Goal: Browse casually: Explore the website without a specific task or goal

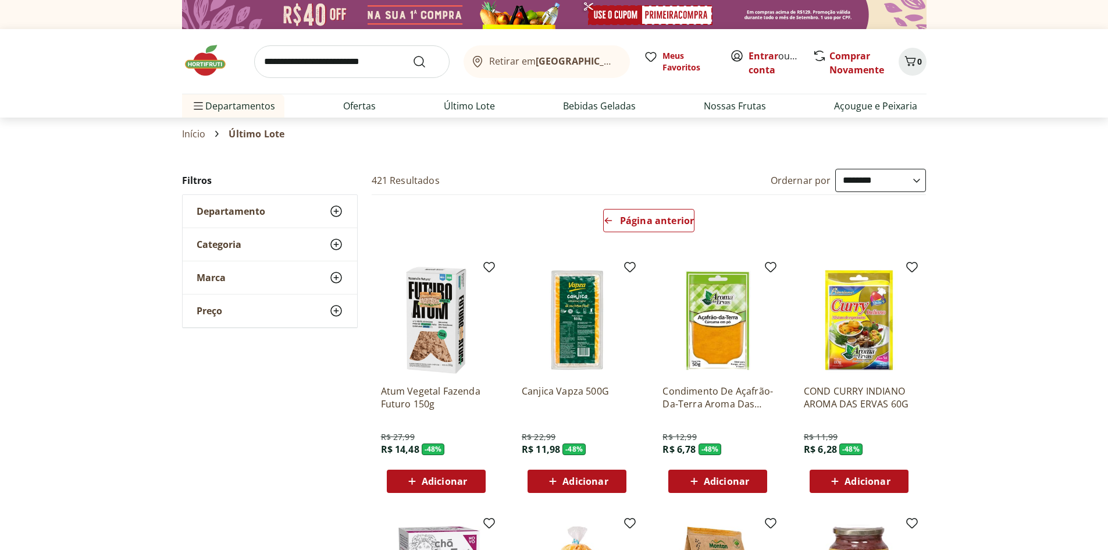
select select "**********"
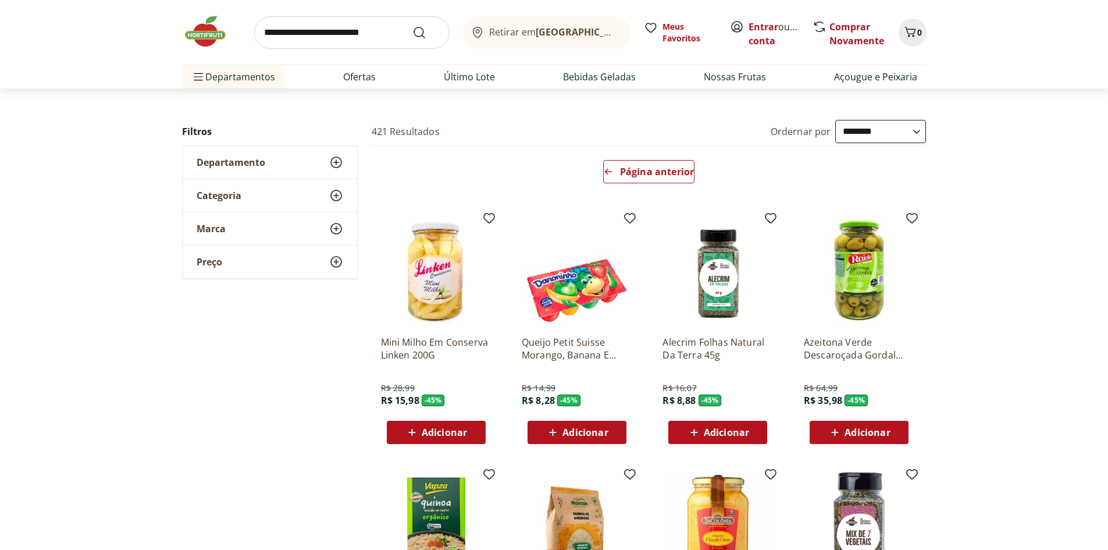
scroll to position [530, 0]
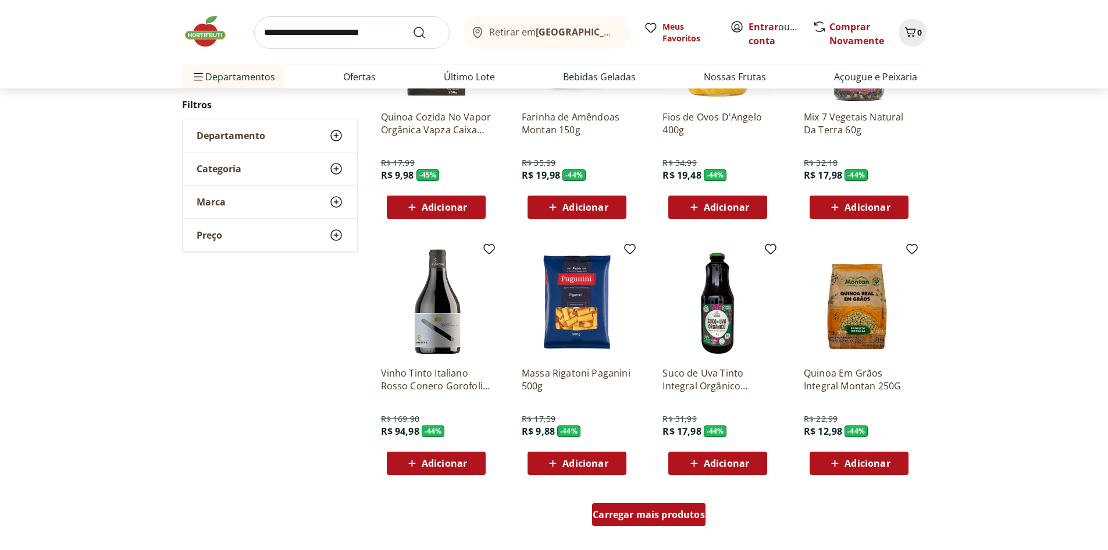
click at [633, 514] on span "Carregar mais produtos" at bounding box center [649, 514] width 112 height 9
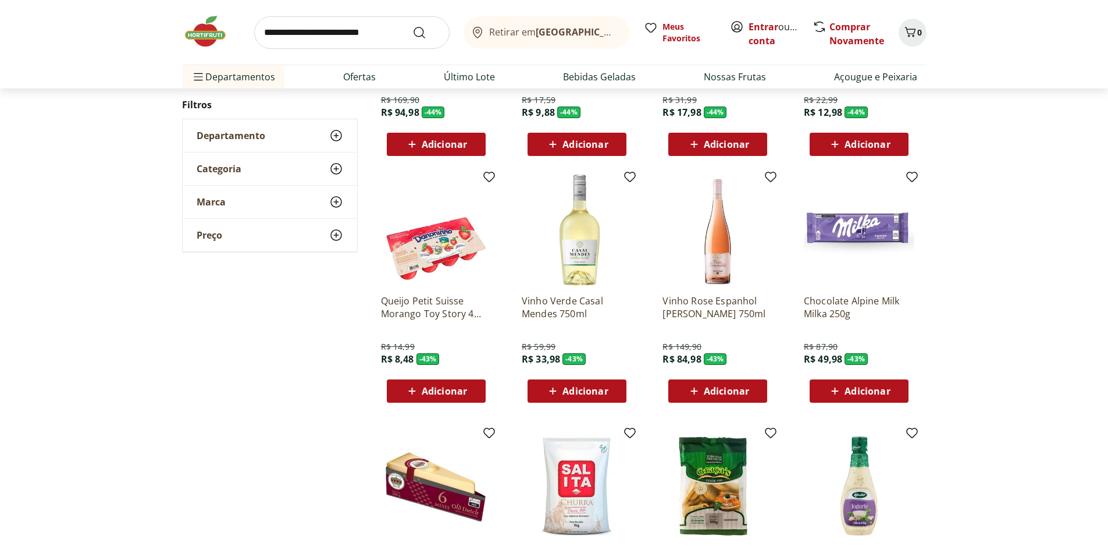
scroll to position [941, 0]
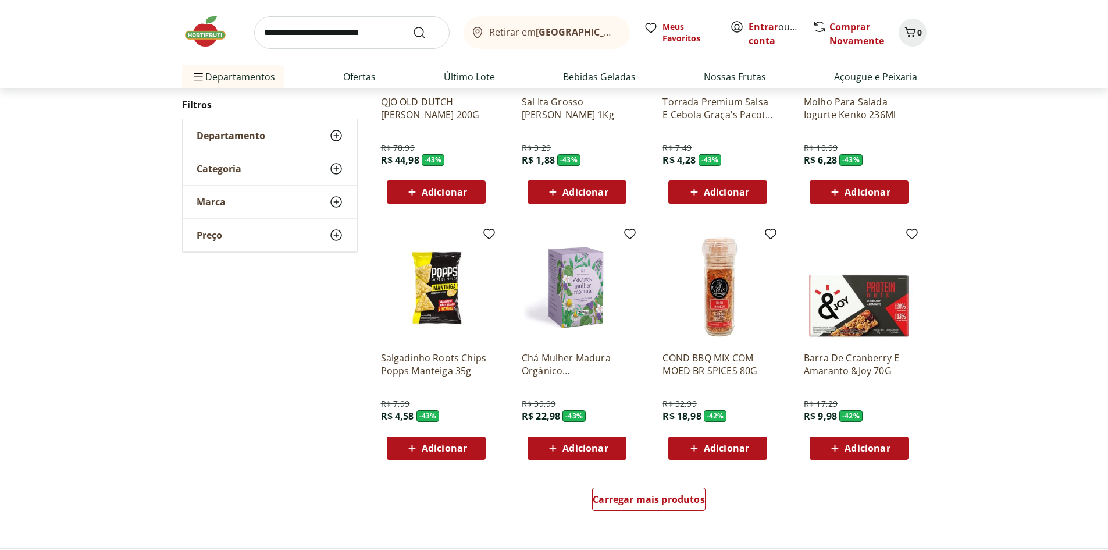
scroll to position [543, 0]
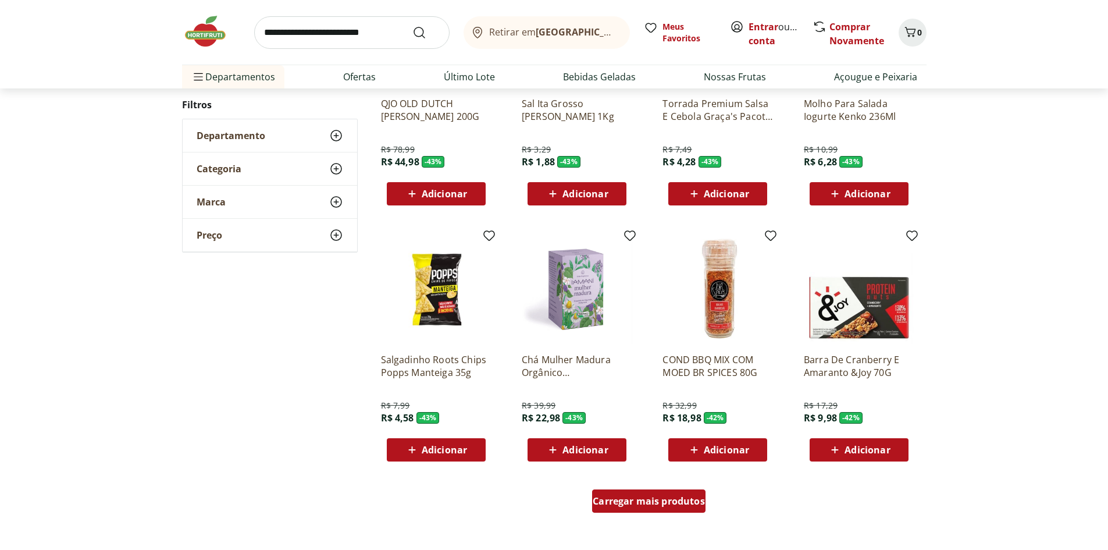
click at [623, 503] on span "Carregar mais produtos" at bounding box center [649, 500] width 112 height 9
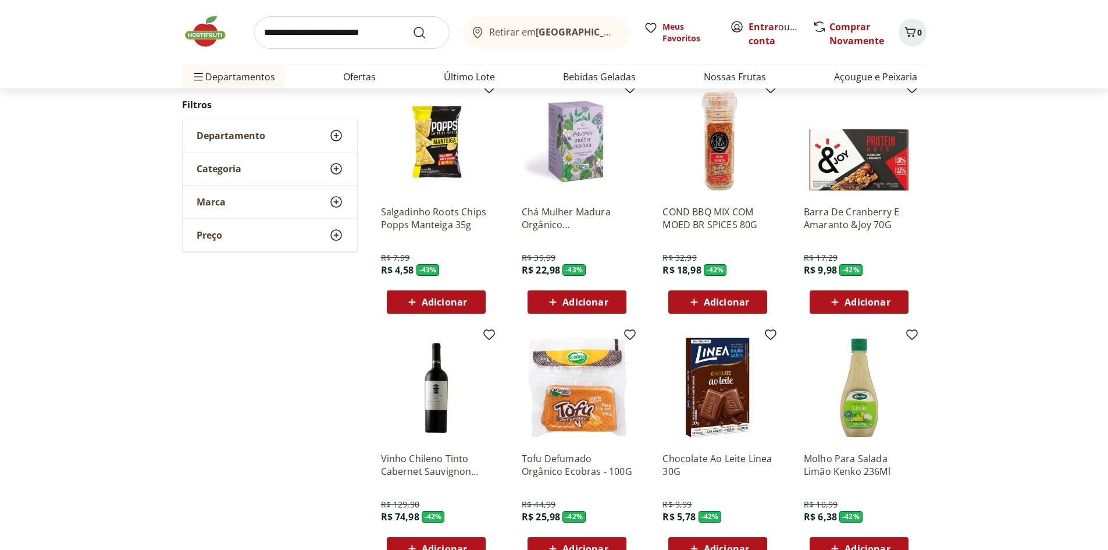
scroll to position [794, 0]
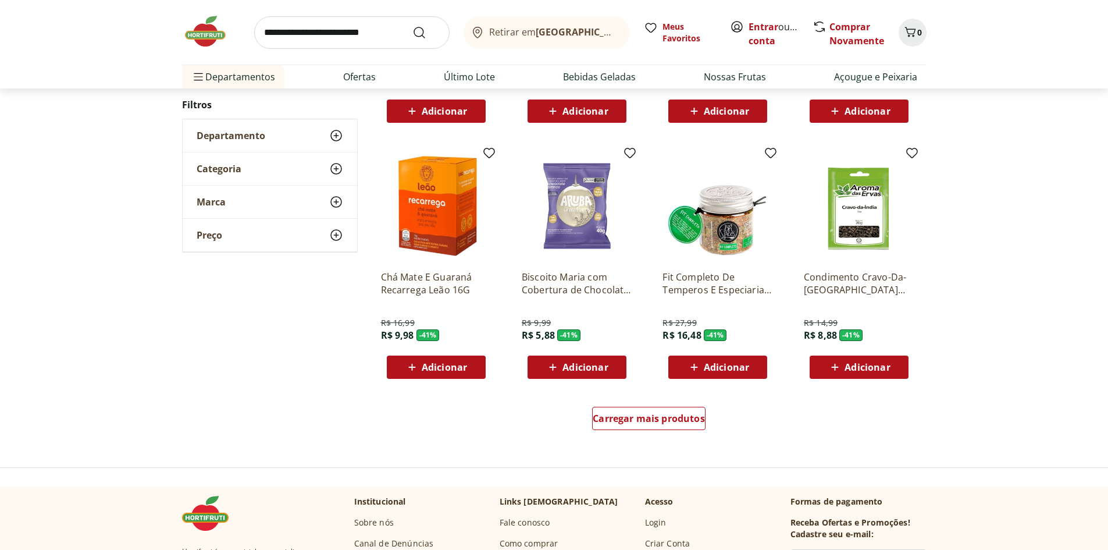
scroll to position [624, 0]
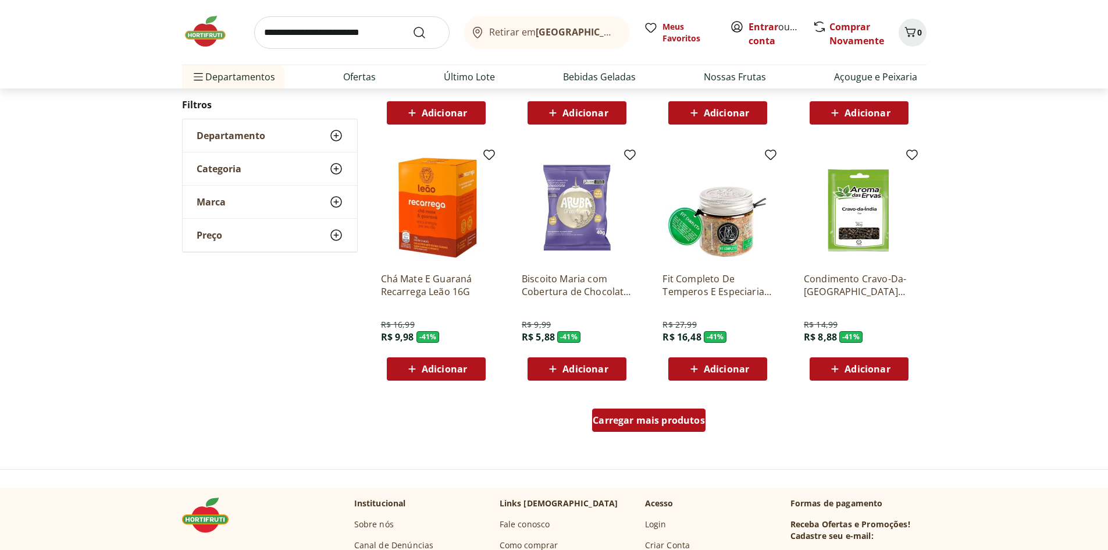
click at [639, 422] on span "Carregar mais produtos" at bounding box center [649, 419] width 112 height 9
